Goal: Navigation & Orientation: Go to known website

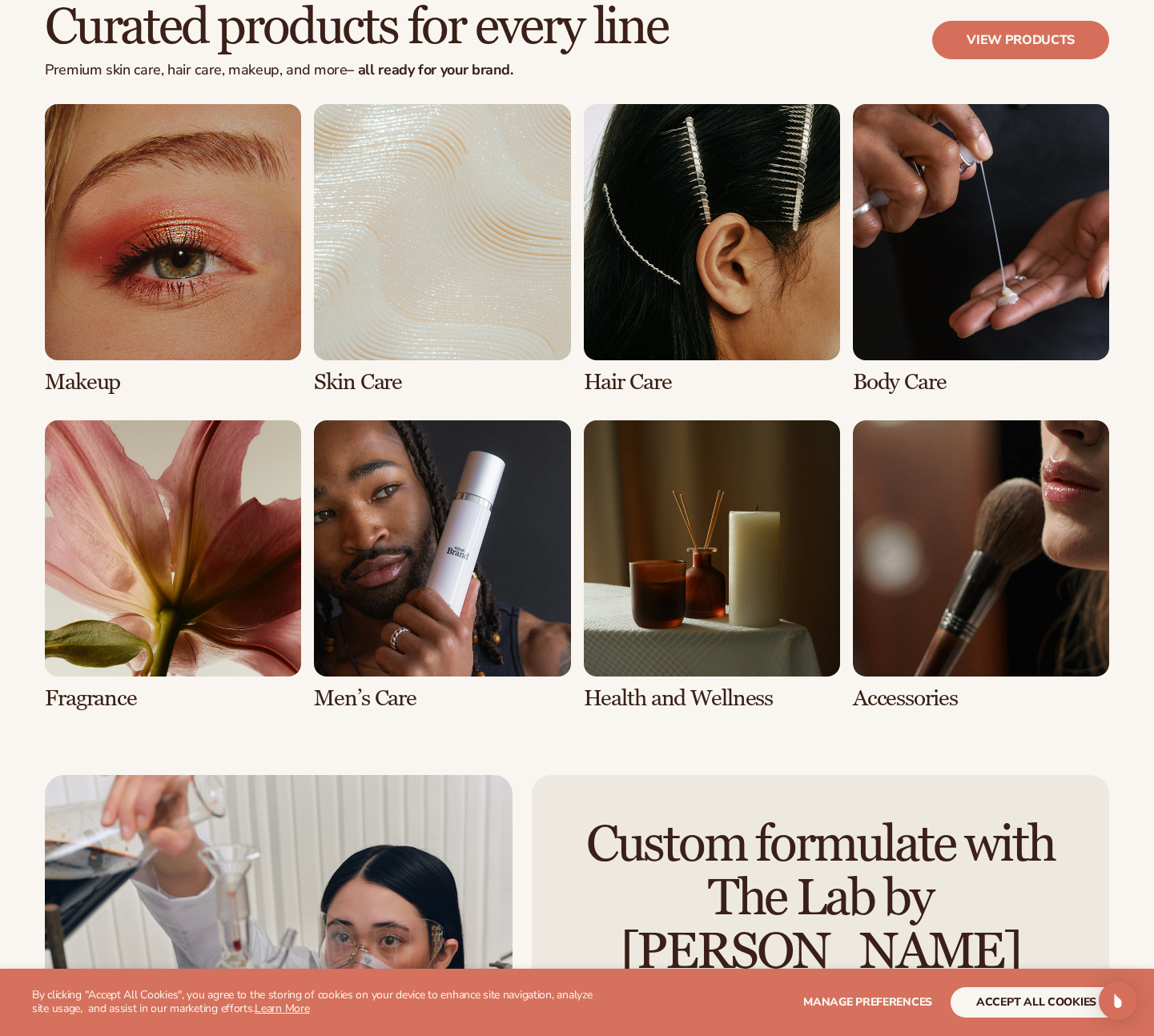
scroll to position [3061, 0]
